Goal: Task Accomplishment & Management: Use online tool/utility

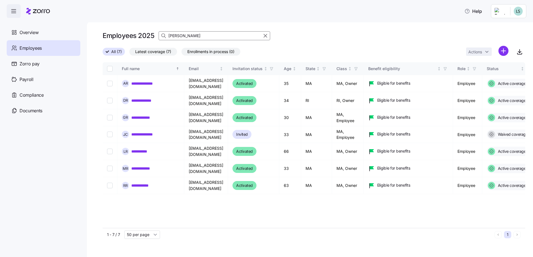
click at [183, 34] on input "[PERSON_NAME]" at bounding box center [215, 35] width 112 height 9
click at [184, 34] on input "[PERSON_NAME]" at bounding box center [215, 35] width 112 height 9
click at [186, 35] on input "[PERSON_NAME]" at bounding box center [215, 35] width 112 height 9
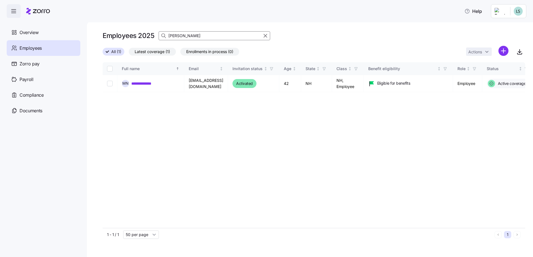
click at [189, 33] on input "[PERSON_NAME]" at bounding box center [215, 35] width 112 height 9
type input "[PERSON_NAME]"
click at [155, 82] on link "**********" at bounding box center [149, 84] width 37 height 6
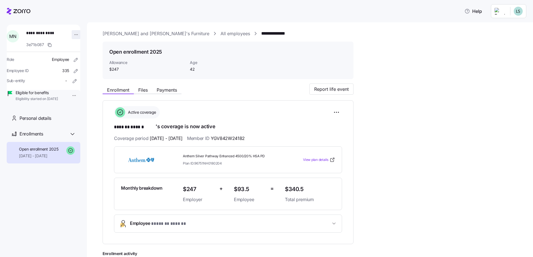
click at [74, 34] on html "**********" at bounding box center [266, 126] width 533 height 253
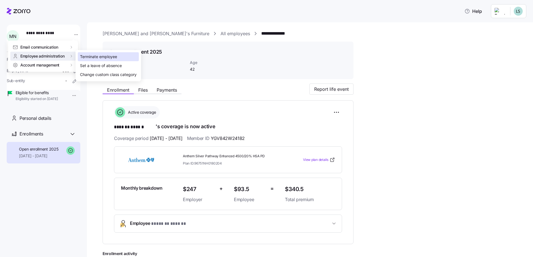
click at [93, 55] on div "Terminate employee" at bounding box center [98, 57] width 37 height 6
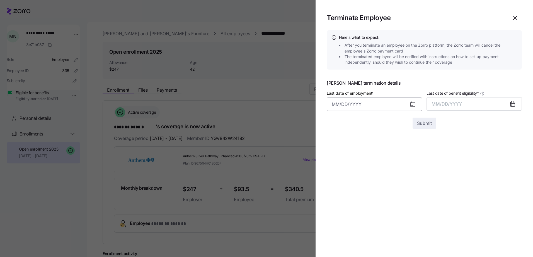
click at [332, 105] on input "Last date of employment *" at bounding box center [374, 103] width 95 height 13
click at [394, 164] on button "10" at bounding box center [393, 163] width 13 height 13
type input "[DATE]"
click at [516, 104] on div at bounding box center [515, 103] width 13 height 13
click at [514, 107] on icon at bounding box center [513, 103] width 7 height 7
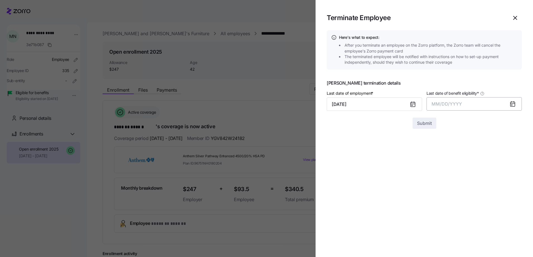
click at [456, 110] on button "MM/DD/YYYY" at bounding box center [474, 103] width 95 height 13
drag, startPoint x: 452, startPoint y: 180, endPoint x: 441, endPoint y: 157, distance: 26.0
click at [451, 179] on button "Oct" at bounding box center [448, 179] width 32 height 13
click at [425, 124] on span "Submit" at bounding box center [424, 123] width 15 height 7
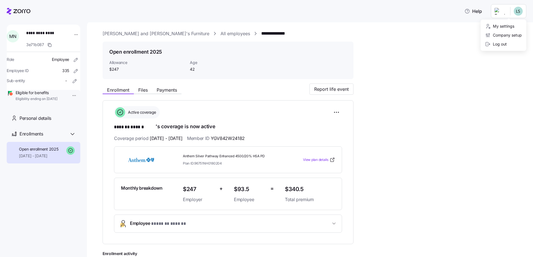
click at [503, 10] on html "**********" at bounding box center [266, 126] width 533 height 253
click at [504, 12] on html "**********" at bounding box center [266, 126] width 533 height 253
click at [506, 9] on html "**********" at bounding box center [266, 126] width 533 height 253
drag, startPoint x: 503, startPoint y: 42, endPoint x: 376, endPoint y: 1, distance: 134.0
click at [503, 42] on div "Log out" at bounding box center [496, 44] width 22 height 6
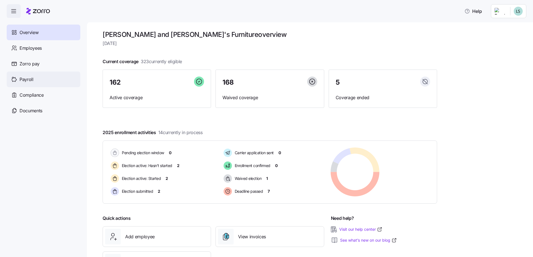
drag, startPoint x: 26, startPoint y: 78, endPoint x: 42, endPoint y: 82, distance: 15.7
click at [27, 79] on span "Payroll" at bounding box center [27, 79] width 14 height 7
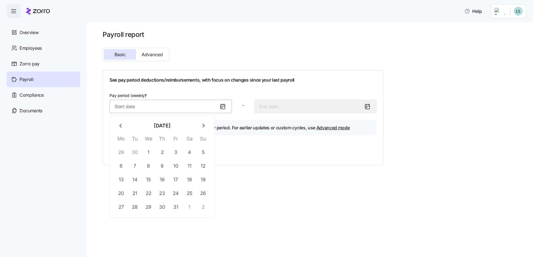
drag, startPoint x: 125, startPoint y: 109, endPoint x: 130, endPoint y: 108, distance: 5.1
click at [125, 109] on input "Pay period (weekly) *" at bounding box center [171, 106] width 122 height 13
click at [121, 167] on button "6" at bounding box center [121, 165] width 13 height 13
type input "October 6, 2025"
type input "October 12, 2025"
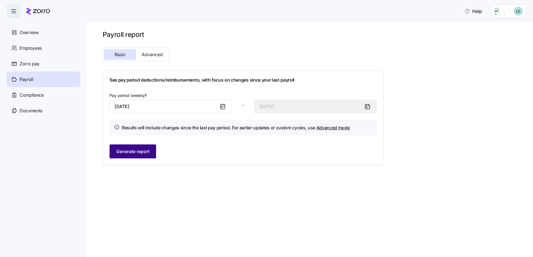
click at [138, 152] on span "Generate report" at bounding box center [132, 151] width 33 height 7
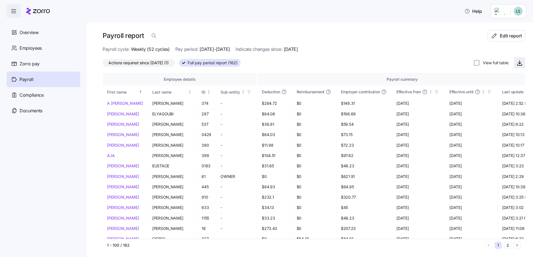
click at [517, 65] on icon "button" at bounding box center [520, 62] width 7 height 7
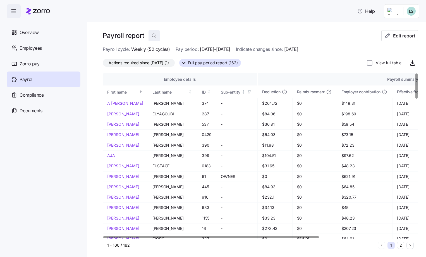
click at [152, 37] on icon "button" at bounding box center [154, 36] width 6 height 6
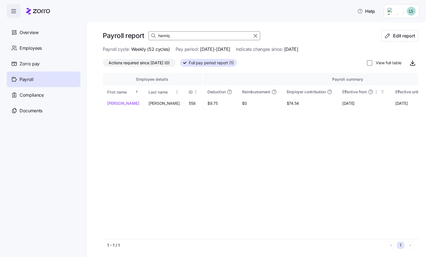
click at [184, 35] on input "henriq" at bounding box center [204, 35] width 112 height 9
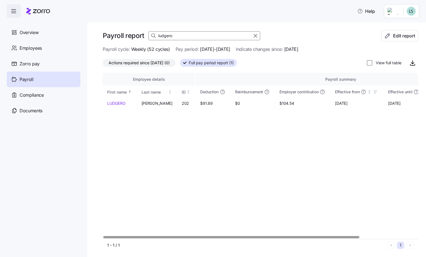
type input "ludgero"
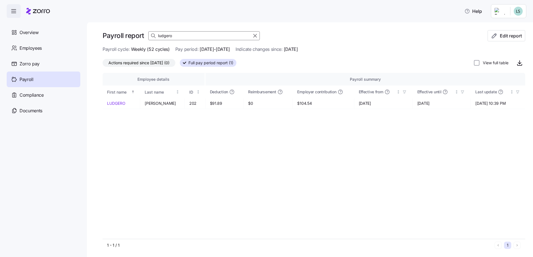
click at [499, 15] on html "Help Overview Employees Zorro pay Payroll Compliance Documents Payroll report l…" at bounding box center [266, 126] width 533 height 253
drag, startPoint x: 504, startPoint y: 57, endPoint x: 489, endPoint y: 54, distance: 14.9
click at [504, 58] on div "Log out" at bounding box center [496, 58] width 22 height 6
